Goal: Transaction & Acquisition: Book appointment/travel/reservation

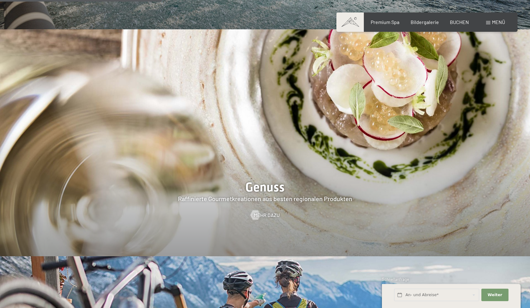
scroll to position [1052, 0]
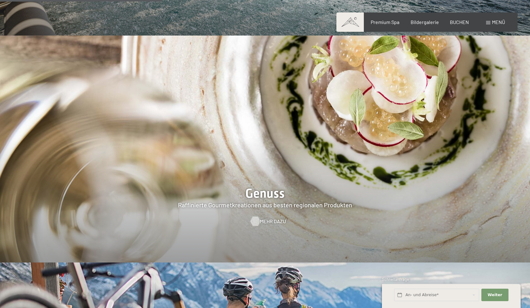
click at [267, 218] on span "Mehr dazu" at bounding box center [273, 221] width 26 height 7
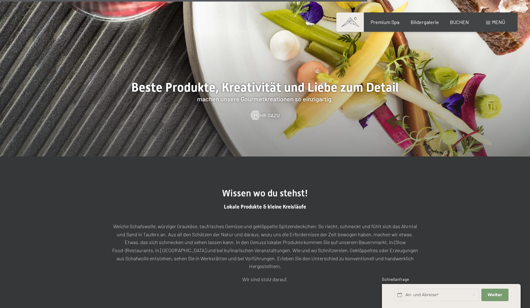
scroll to position [1595, 0]
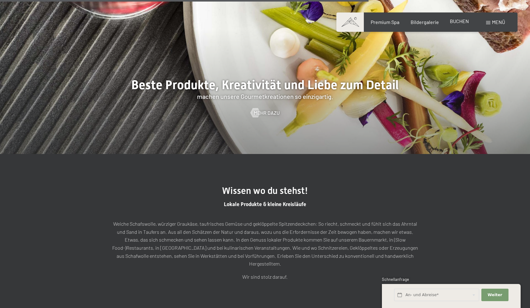
click at [454, 24] on div "BUCHEN" at bounding box center [459, 21] width 19 height 7
click at [459, 23] on span "BUCHEN" at bounding box center [459, 21] width 19 height 6
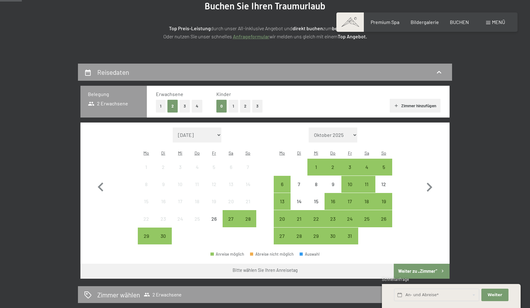
scroll to position [86, 0]
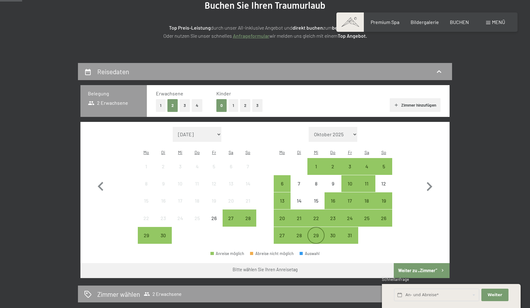
click at [315, 233] on div "29" at bounding box center [316, 241] width 16 height 16
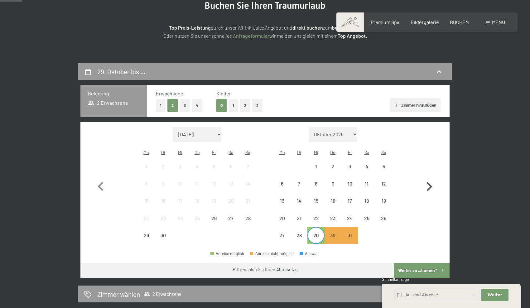
click at [428, 183] on icon "button" at bounding box center [429, 187] width 18 height 18
select select "[DATE]"
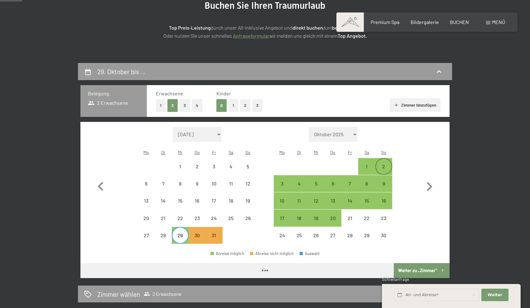
click at [388, 164] on div "2" at bounding box center [384, 172] width 16 height 16
select select "[DATE]"
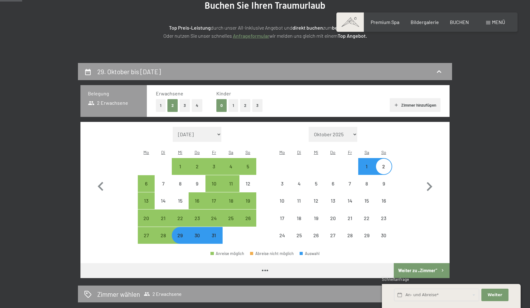
select select "[DATE]"
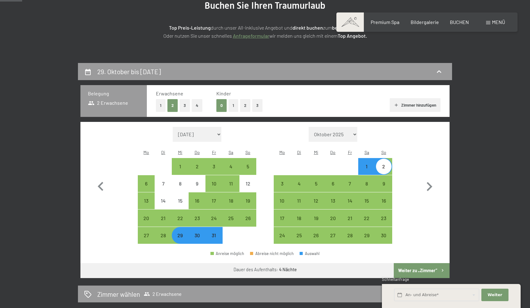
click at [416, 263] on button "Weiter zu „Zimmer“" at bounding box center [422, 270] width 56 height 15
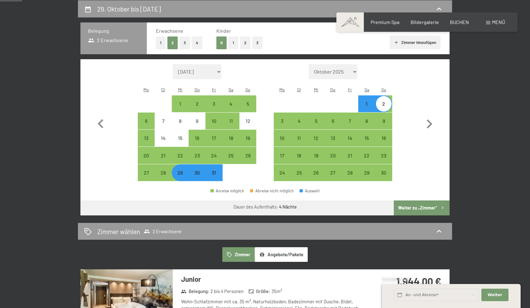
select select "[DATE]"
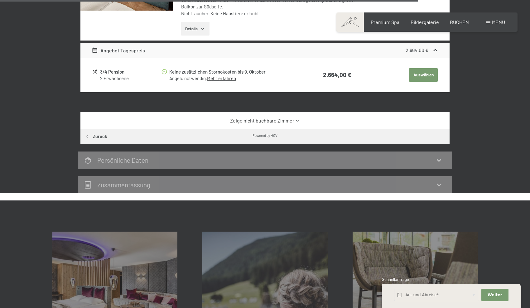
scroll to position [1133, 0]
